Goal: Task Accomplishment & Management: Use online tool/utility

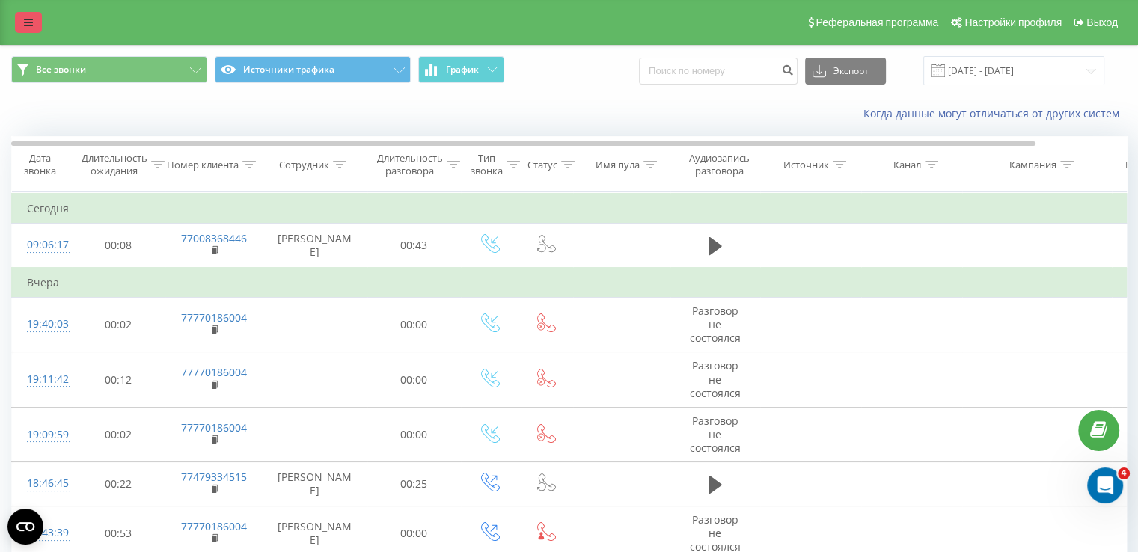
click at [25, 19] on icon at bounding box center [28, 22] width 9 height 10
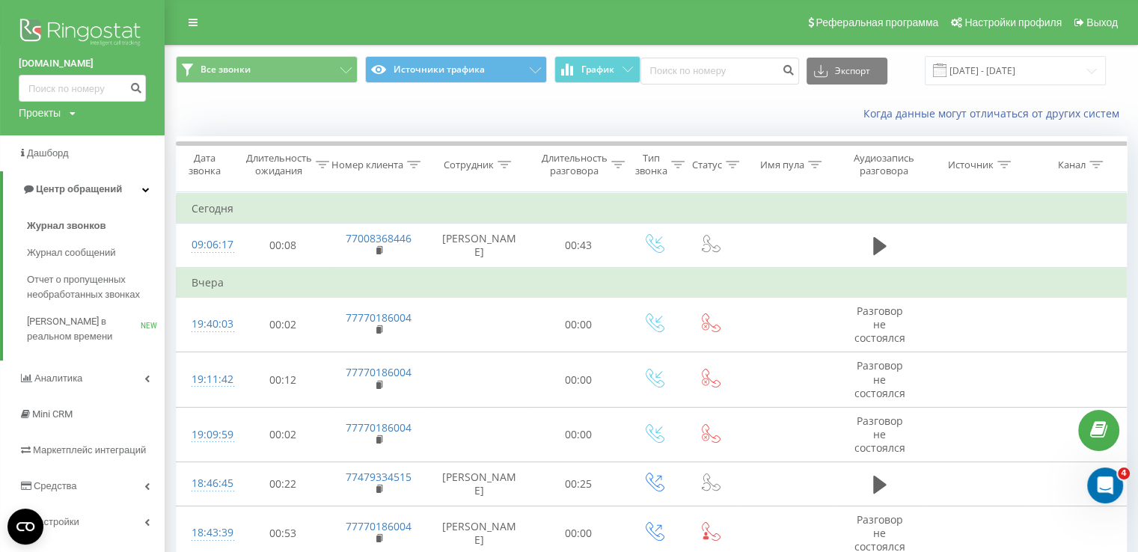
scroll to position [4626, 0]
click at [54, 57] on link "[DOMAIN_NAME]" at bounding box center [82, 63] width 127 height 15
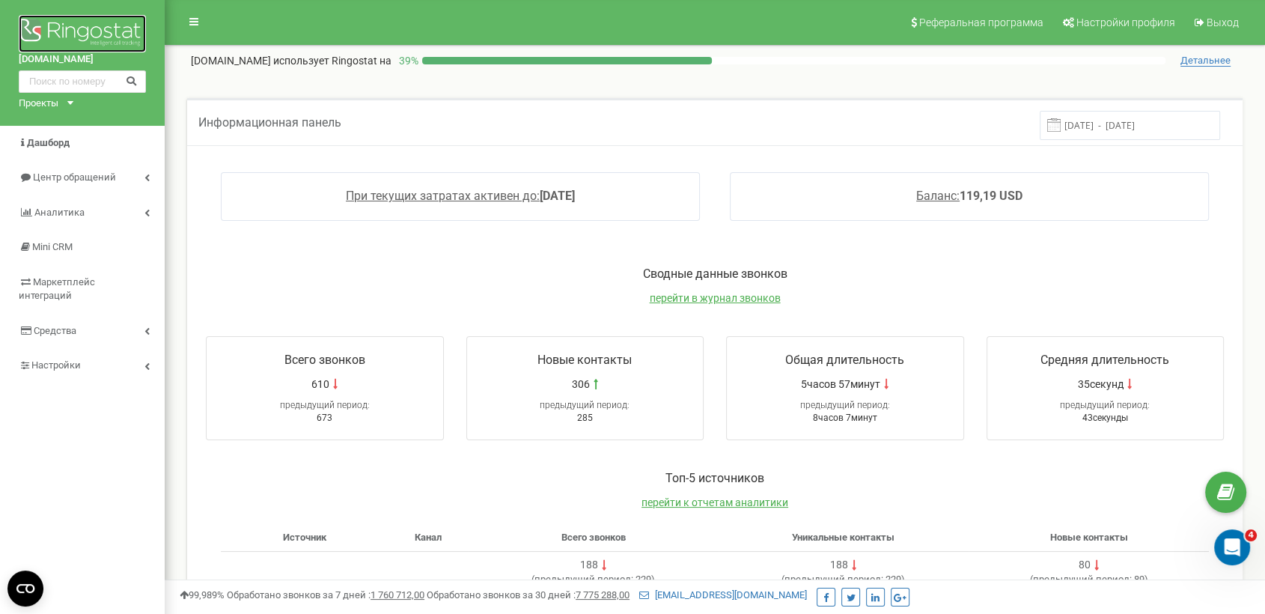
click at [55, 25] on img at bounding box center [82, 33] width 127 height 37
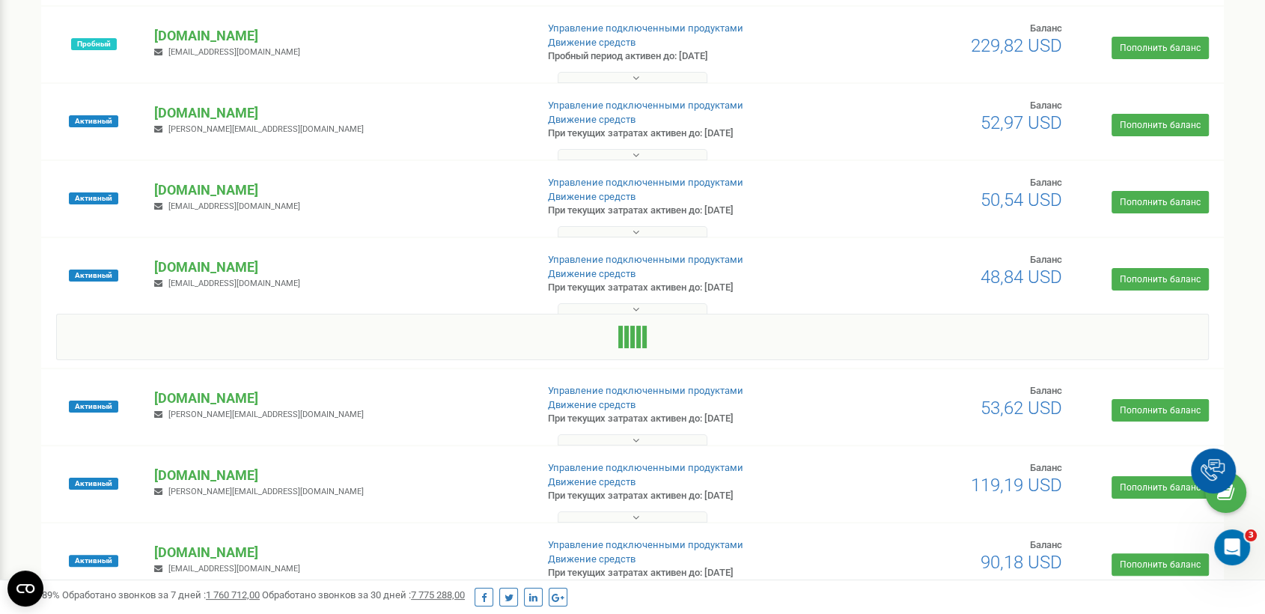
scroll to position [227, 0]
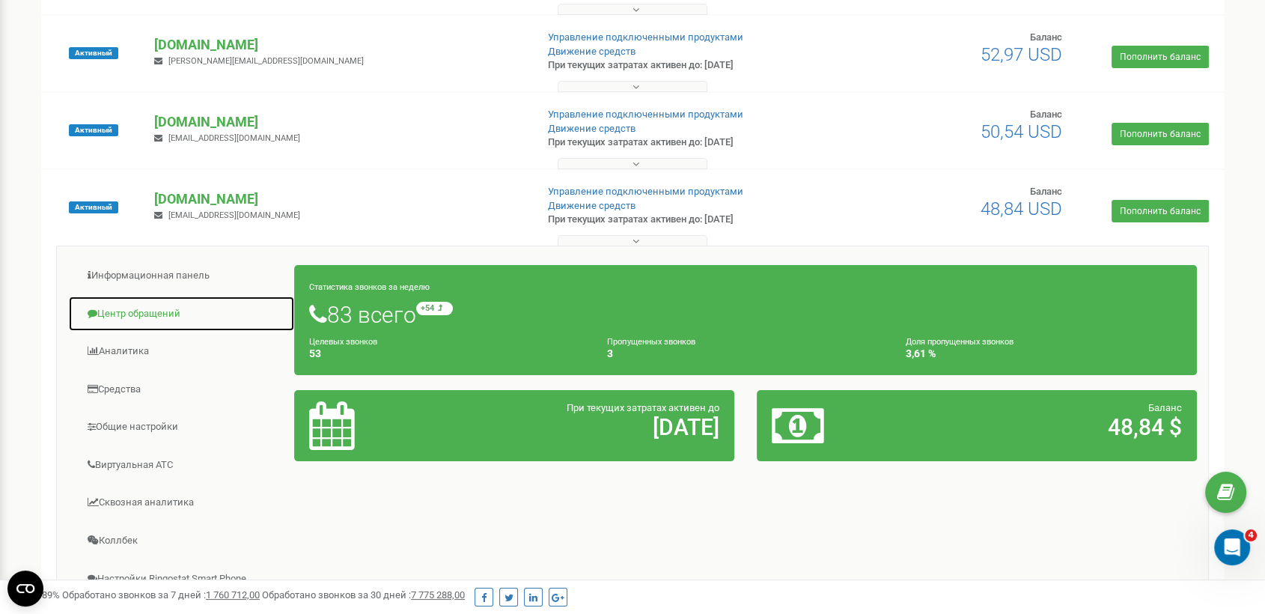
click at [180, 306] on link "Центр обращений" at bounding box center [181, 314] width 227 height 37
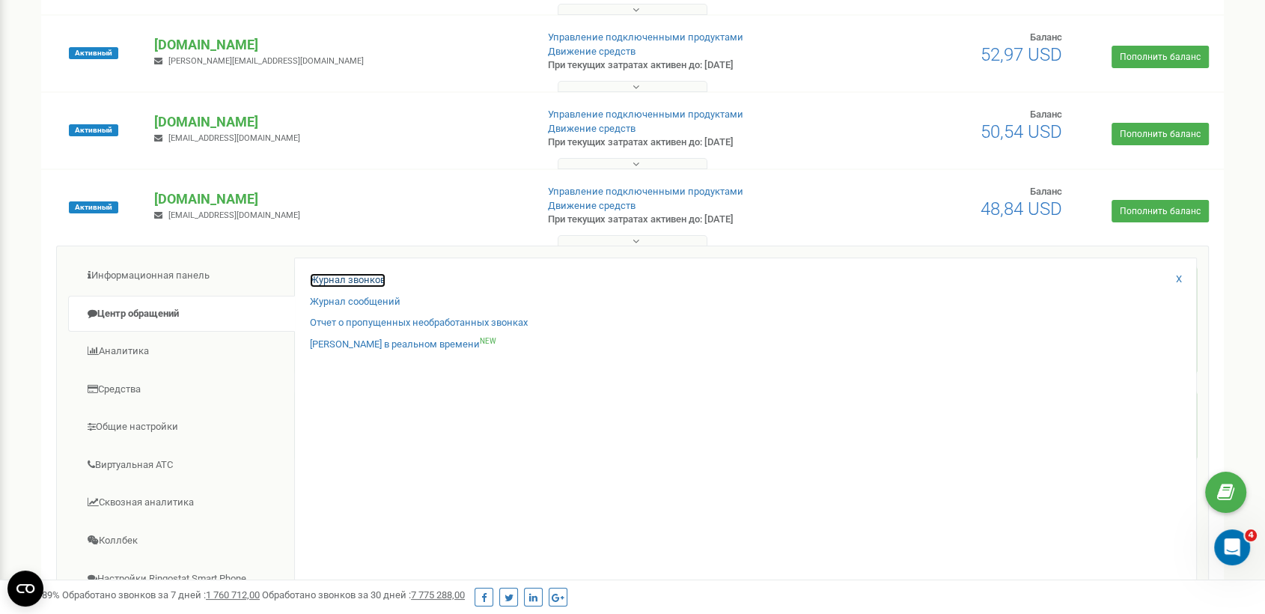
click at [363, 275] on link "Журнал звонков" at bounding box center [348, 280] width 76 height 14
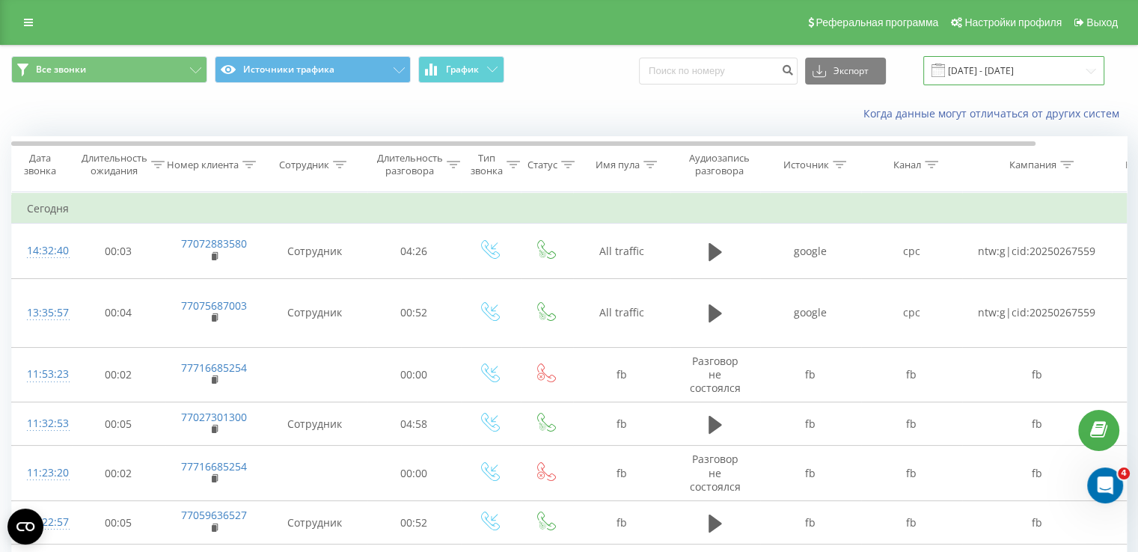
click at [985, 71] on input "22.07.2025 - 22.08.2025" at bounding box center [1014, 70] width 181 height 29
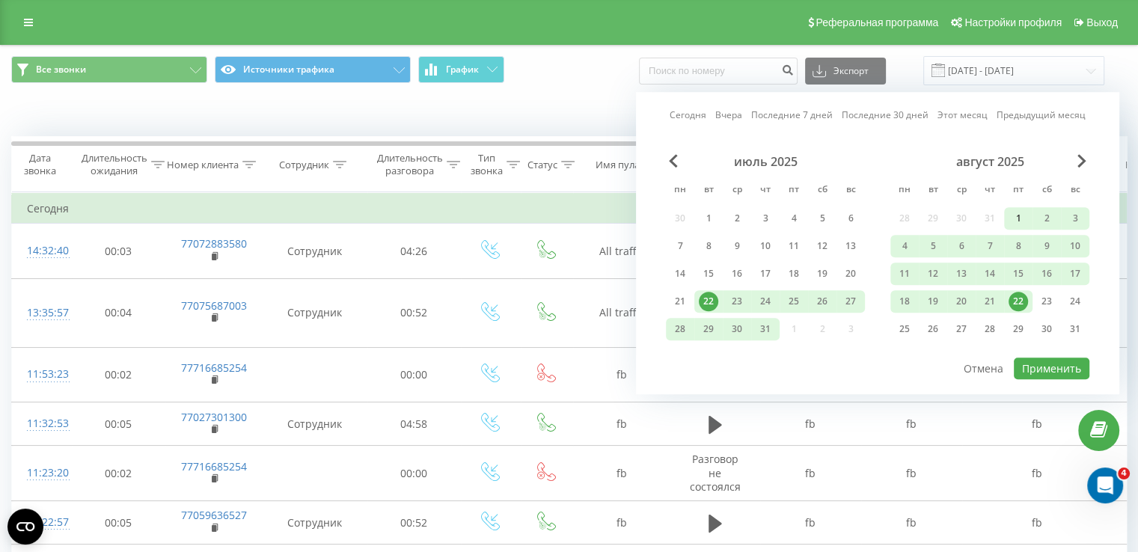
click at [1015, 216] on div "1" at bounding box center [1018, 218] width 19 height 19
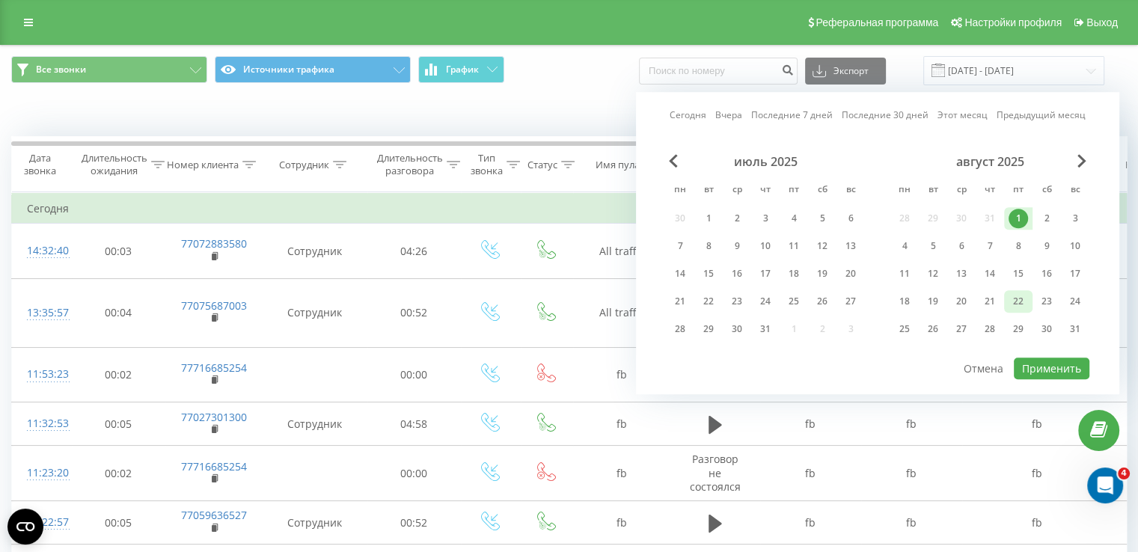
click at [1009, 303] on div "22" at bounding box center [1018, 301] width 19 height 19
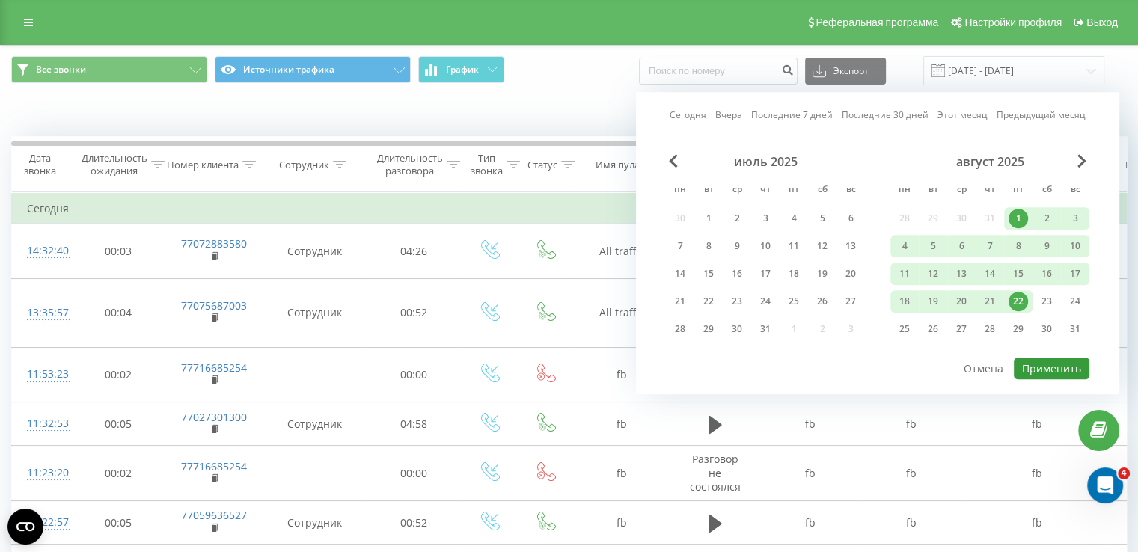
click at [1039, 360] on button "Применить" at bounding box center [1052, 369] width 76 height 22
type input "[DATE] - [DATE]"
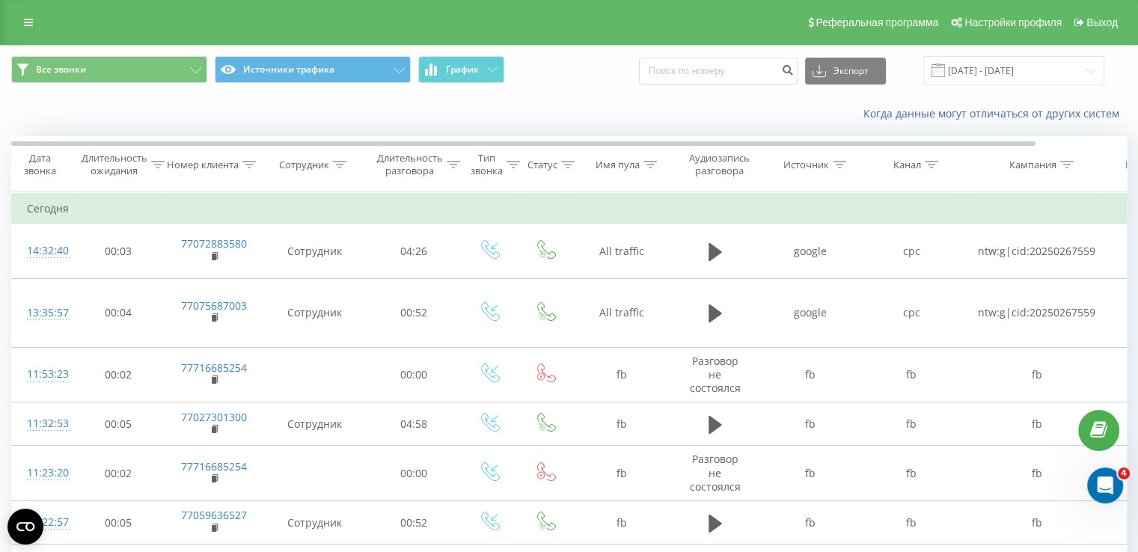
click at [859, 72] on button "Экспорт" at bounding box center [845, 71] width 81 height 27
click at [838, 159] on div ".xlsx" at bounding box center [845, 152] width 79 height 27
click at [31, 13] on link at bounding box center [28, 22] width 27 height 21
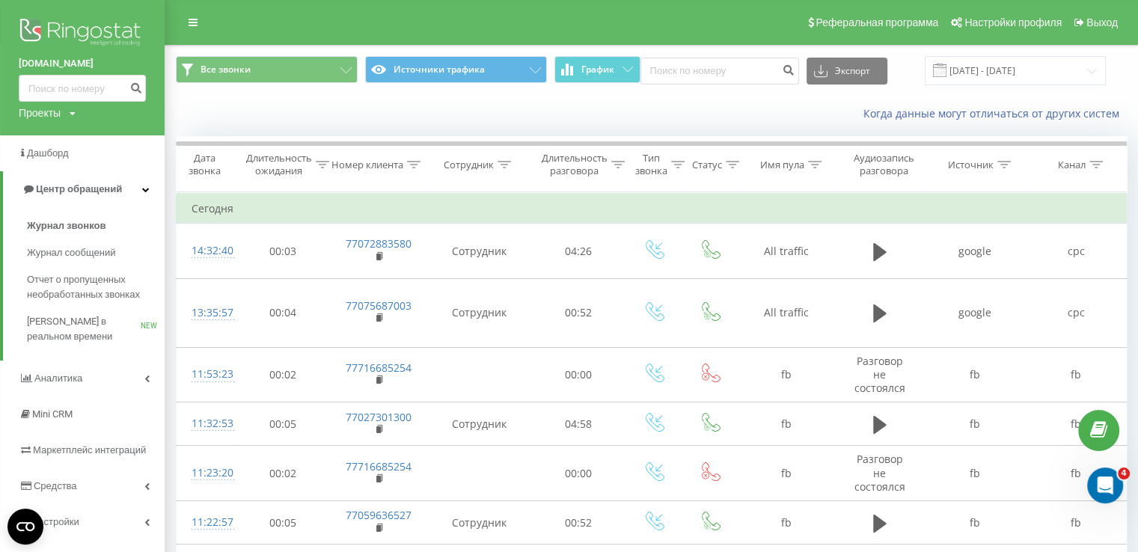
click at [52, 28] on img at bounding box center [82, 33] width 127 height 37
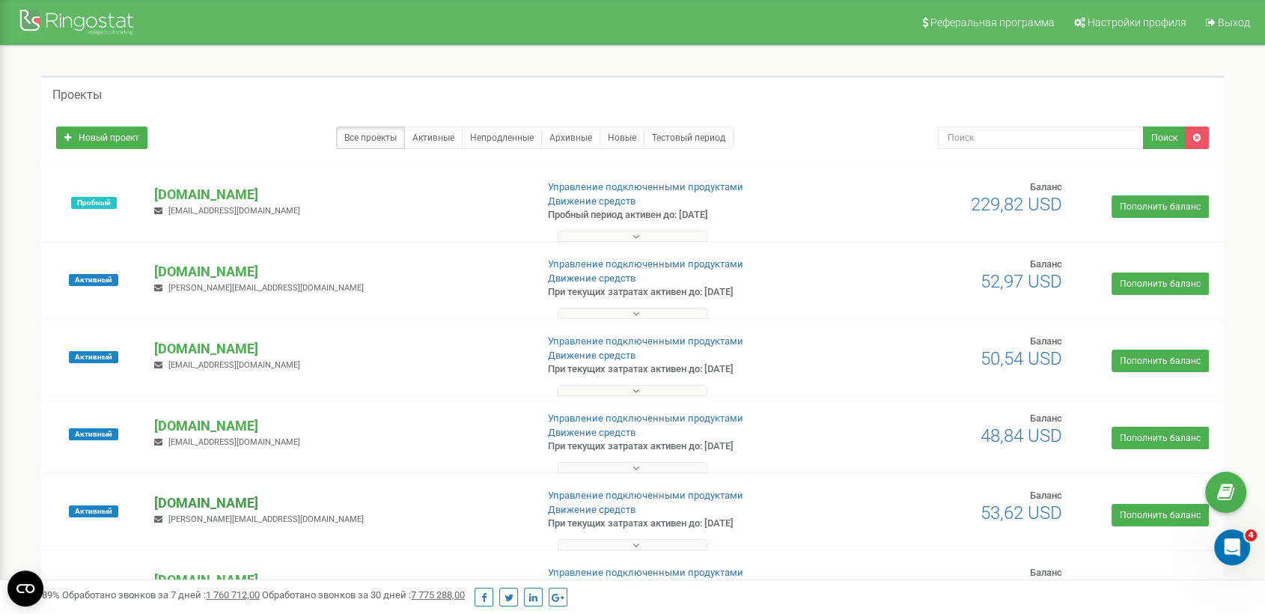
click at [234, 500] on p "[DOMAIN_NAME]" at bounding box center [338, 502] width 369 height 19
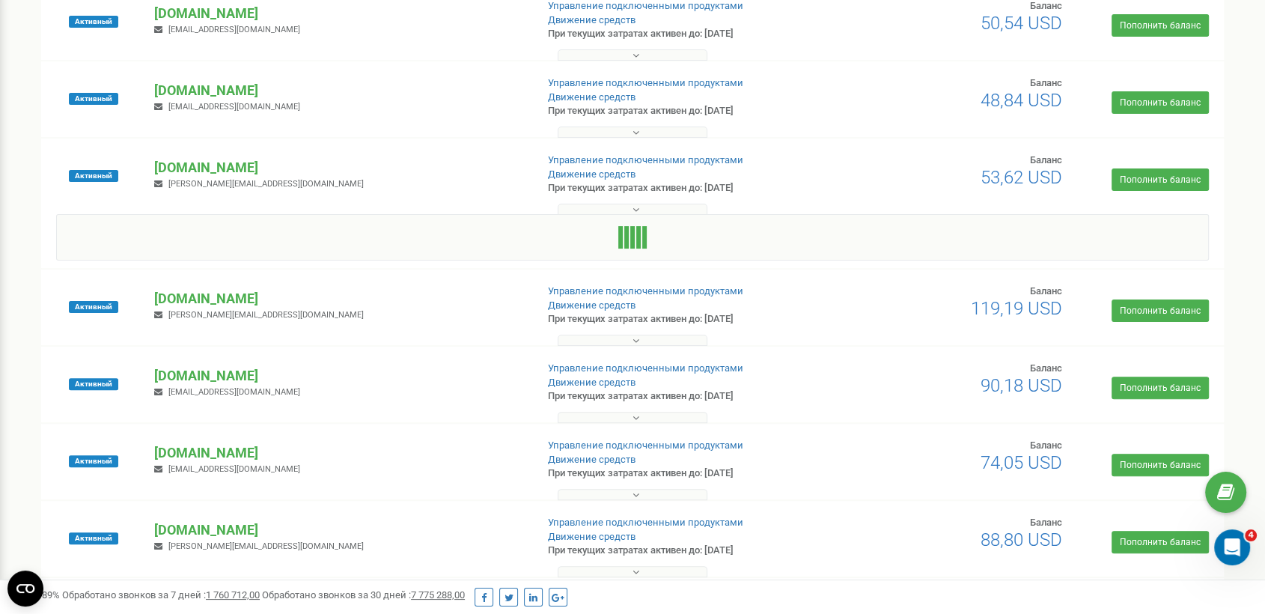
scroll to position [338, 0]
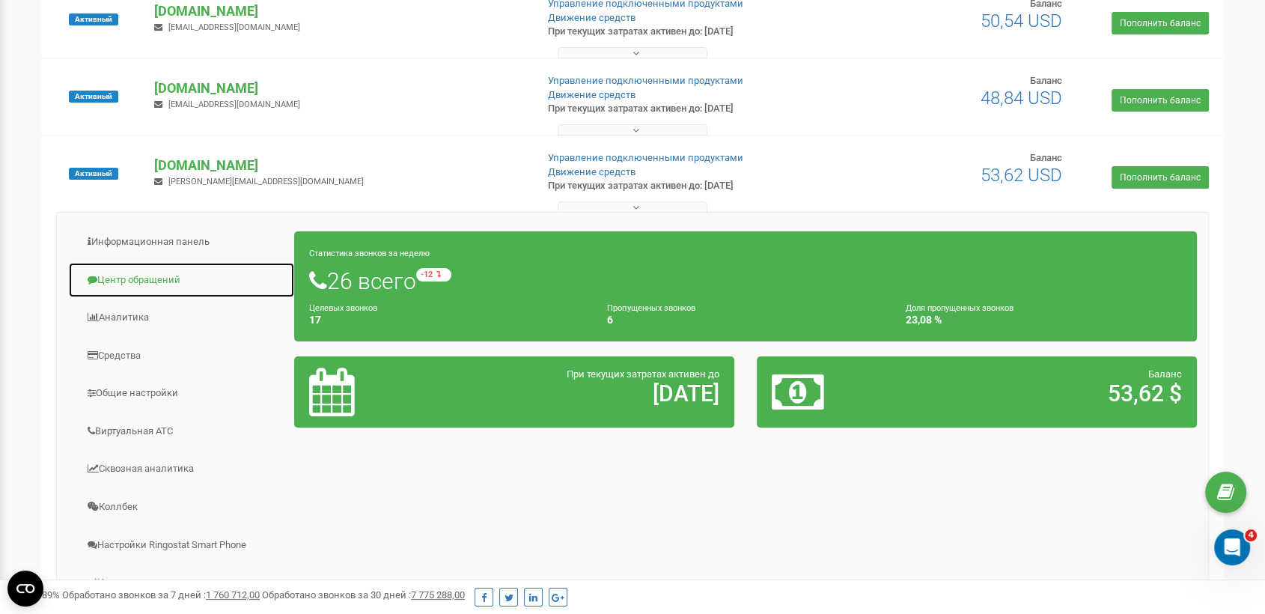
click at [145, 286] on link "Центр обращений" at bounding box center [181, 280] width 227 height 37
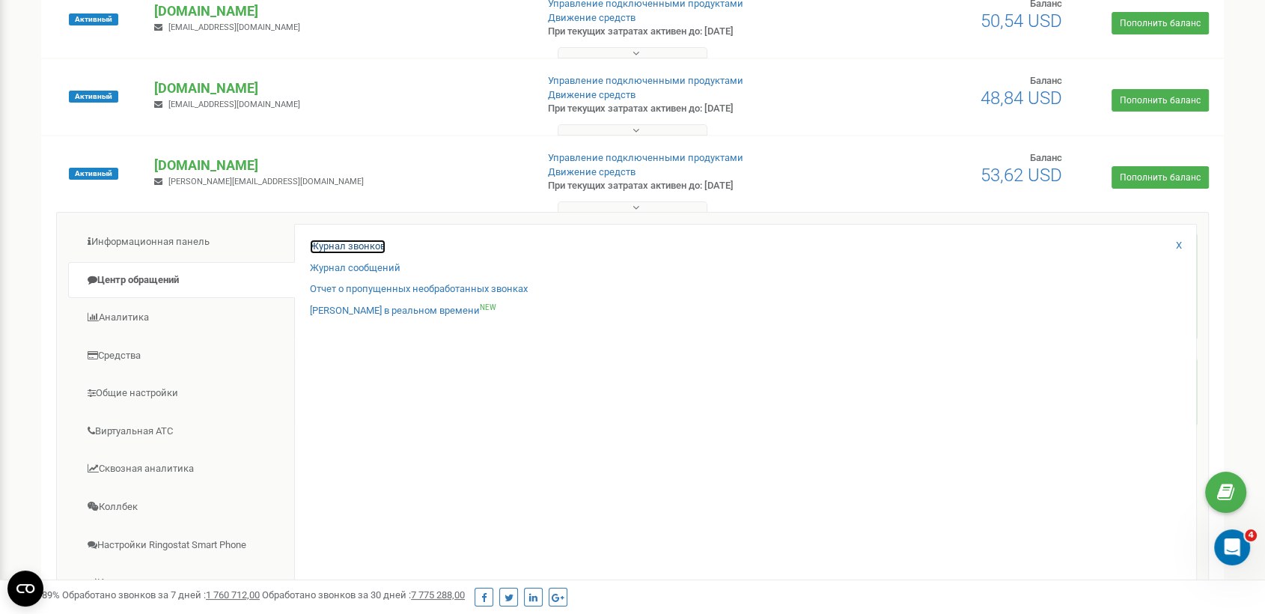
click at [353, 246] on link "Журнал звонков" at bounding box center [348, 247] width 76 height 14
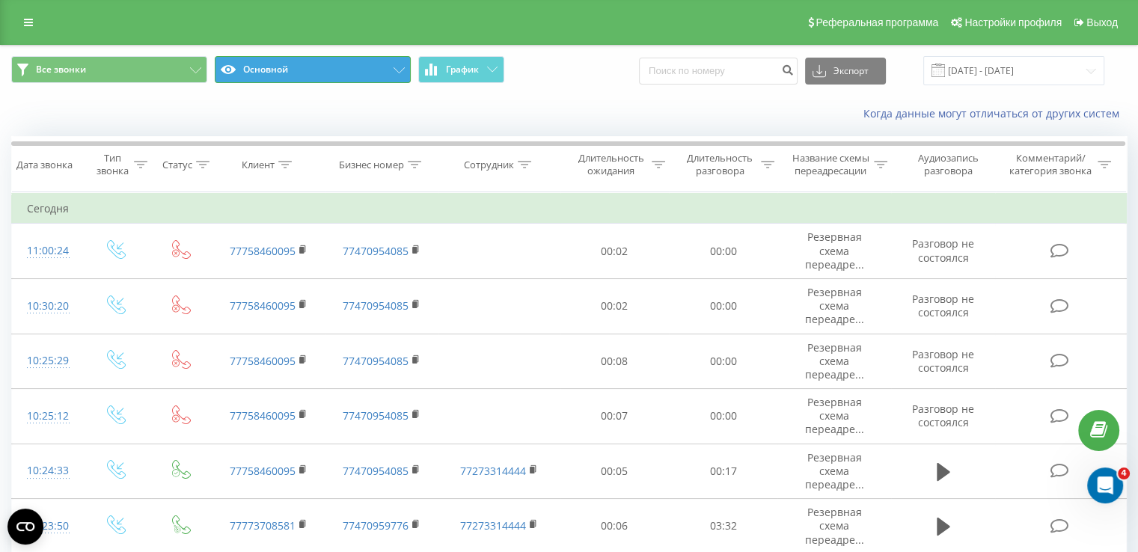
click at [333, 67] on button "Основной" at bounding box center [313, 69] width 196 height 27
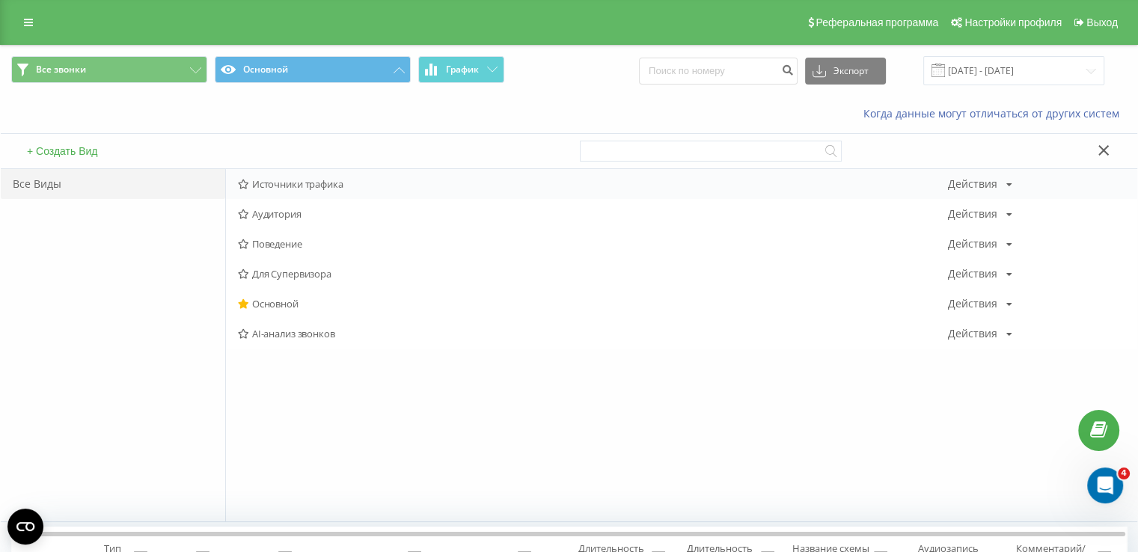
click at [308, 183] on span "Источники трафика" at bounding box center [593, 184] width 710 height 10
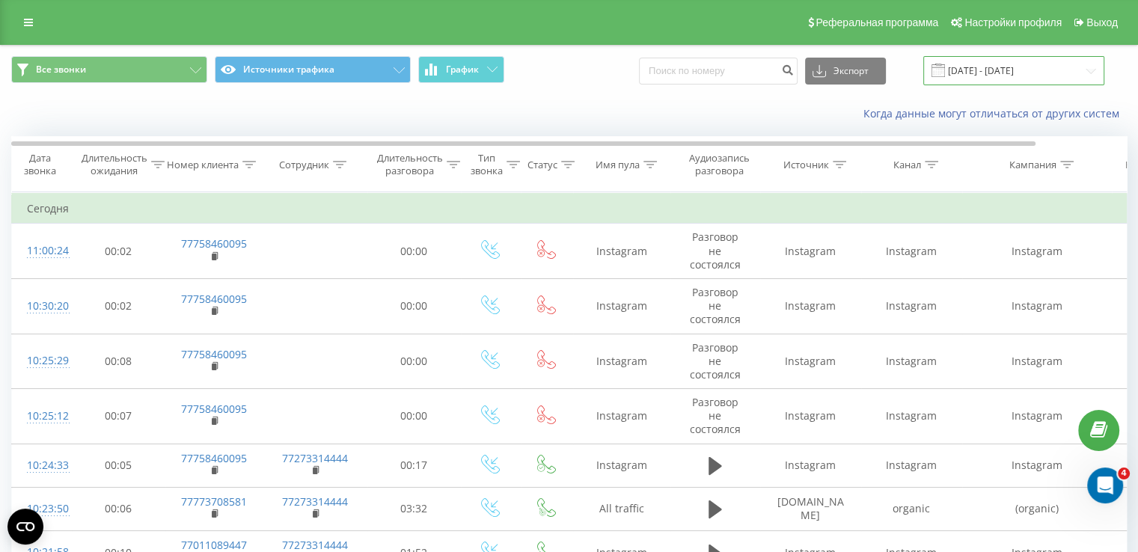
click at [996, 76] on input "[DATE] - [DATE]" at bounding box center [1014, 70] width 181 height 29
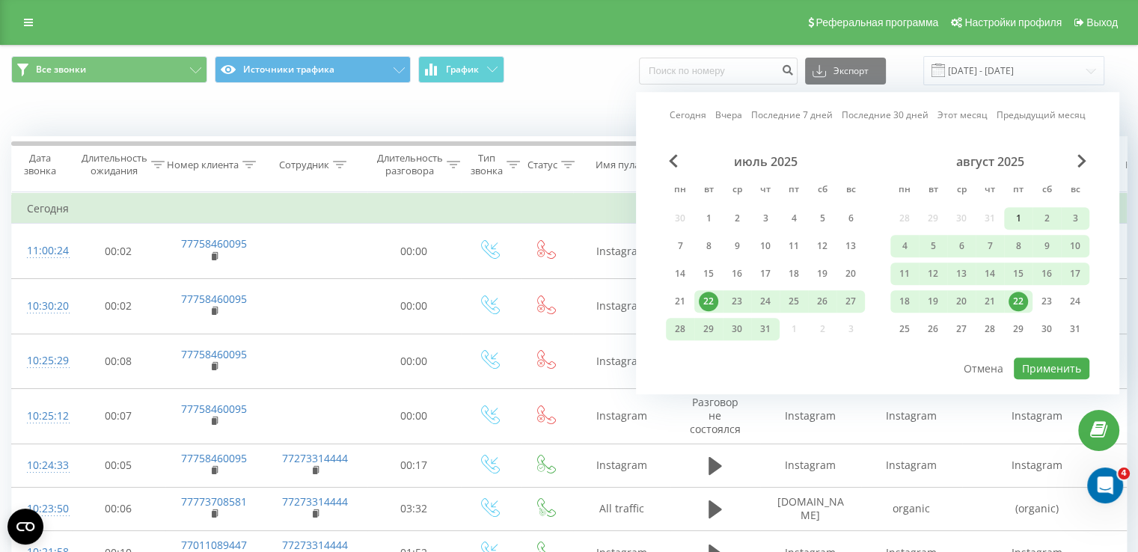
click at [1027, 218] on div "1" at bounding box center [1018, 218] width 19 height 19
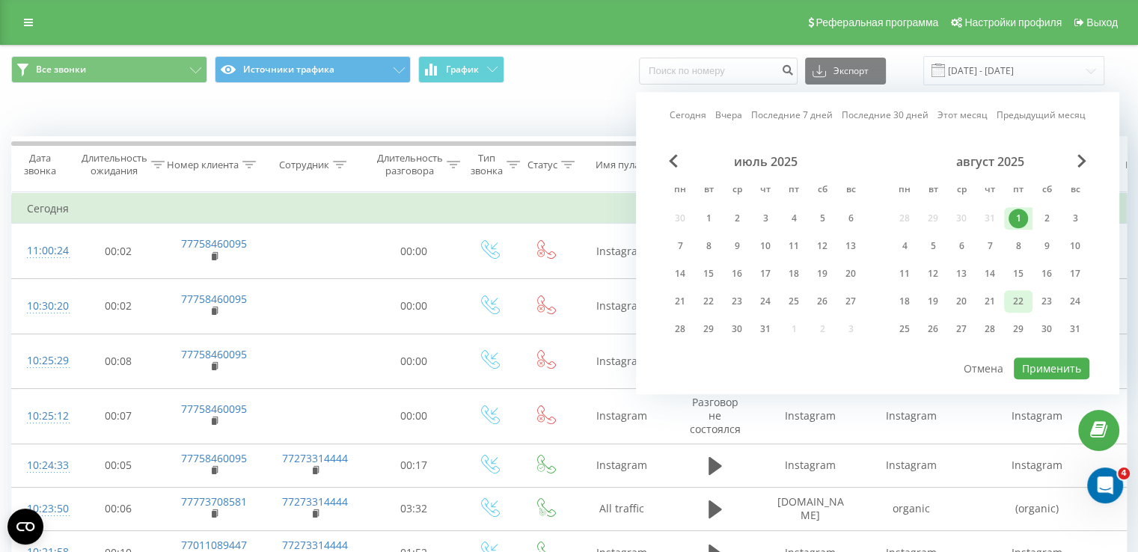
click at [1026, 296] on div "22" at bounding box center [1018, 301] width 19 height 19
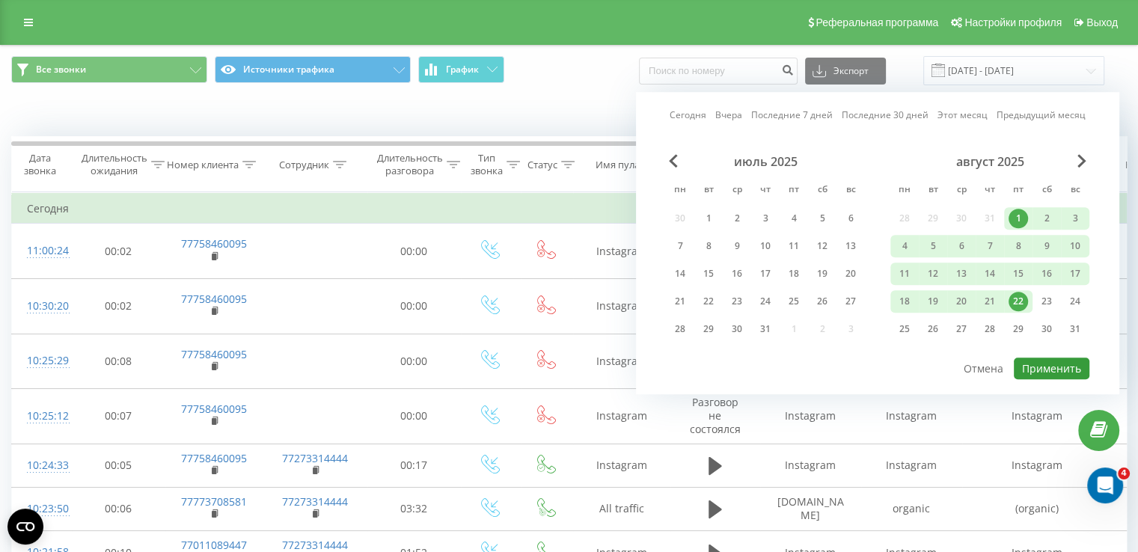
click at [1053, 363] on button "Применить" at bounding box center [1052, 369] width 76 height 22
type input "[DATE] - [DATE]"
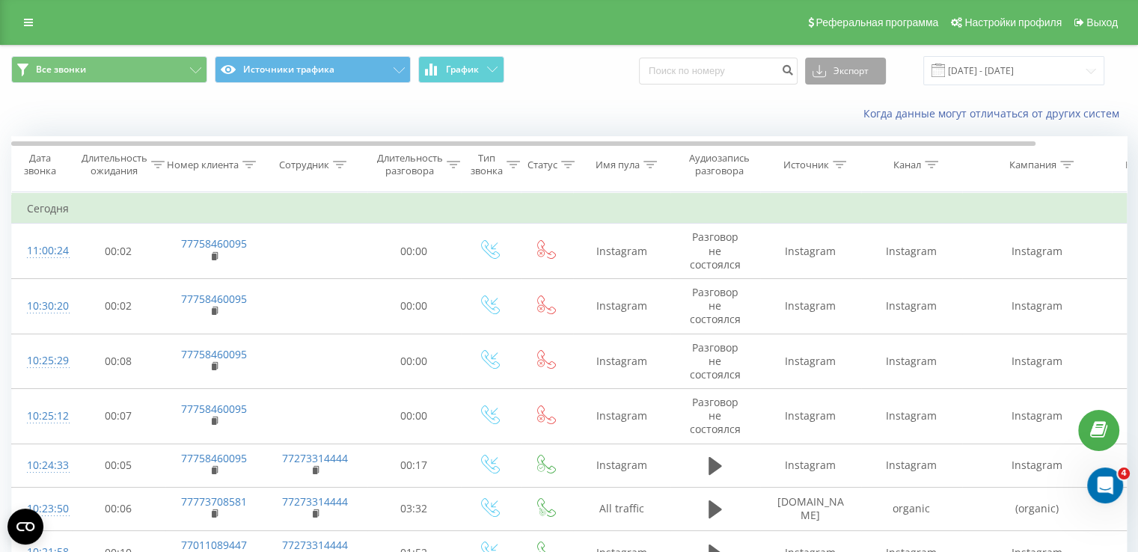
click at [858, 73] on button "Экспорт" at bounding box center [845, 71] width 81 height 27
click at [858, 151] on div ".xlsx" at bounding box center [845, 152] width 79 height 27
